Goal: Use online tool/utility

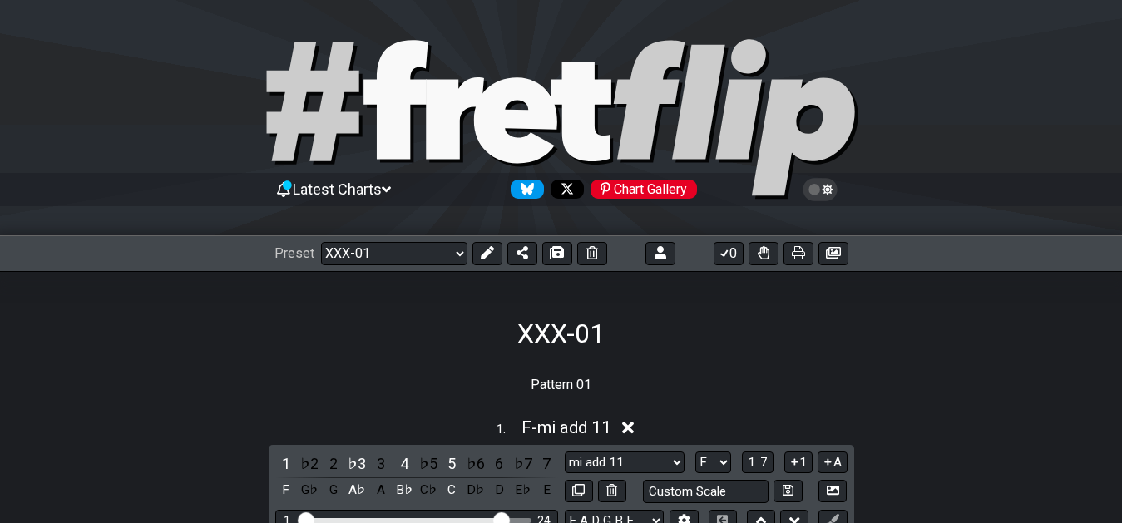
select select "/02YWF79B"
select select "F"
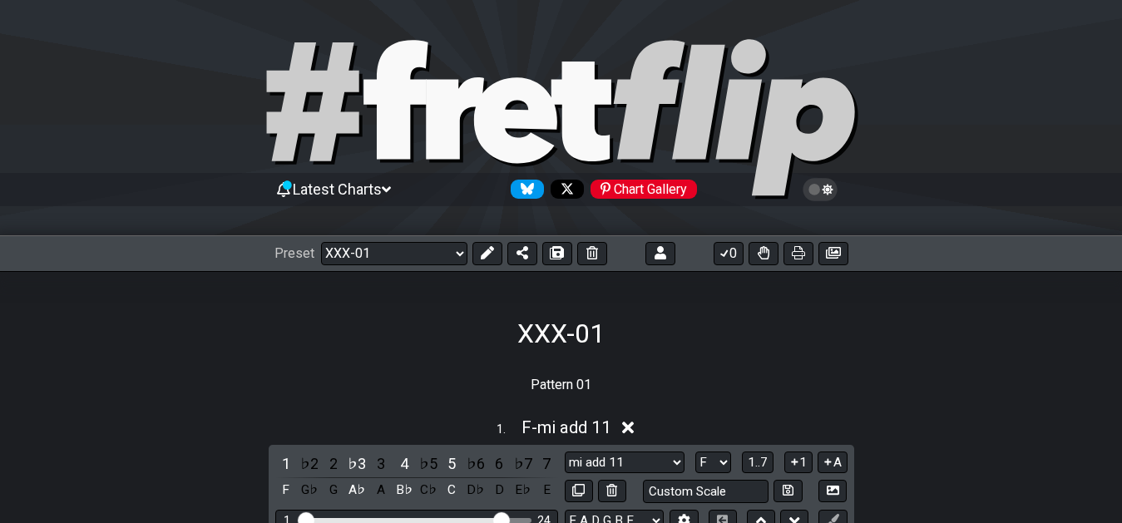
select select "F"
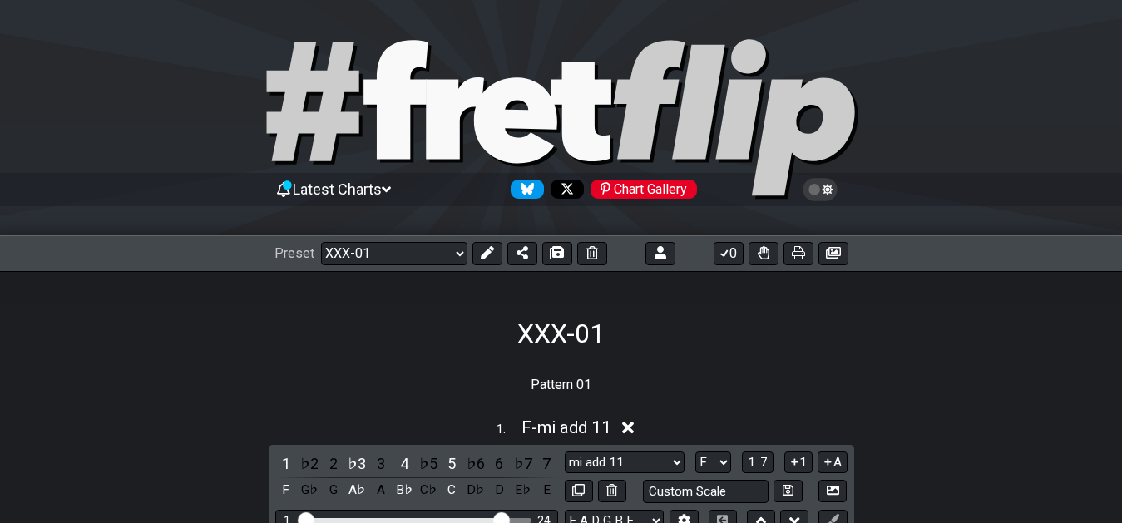
select select "F"
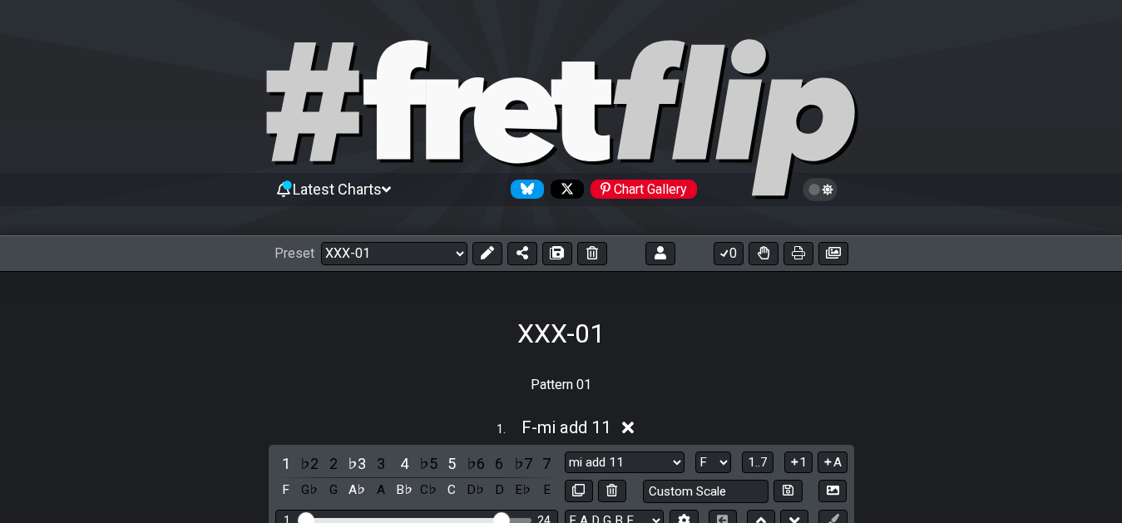
select select "F"
